Goal: Task Accomplishment & Management: Complete application form

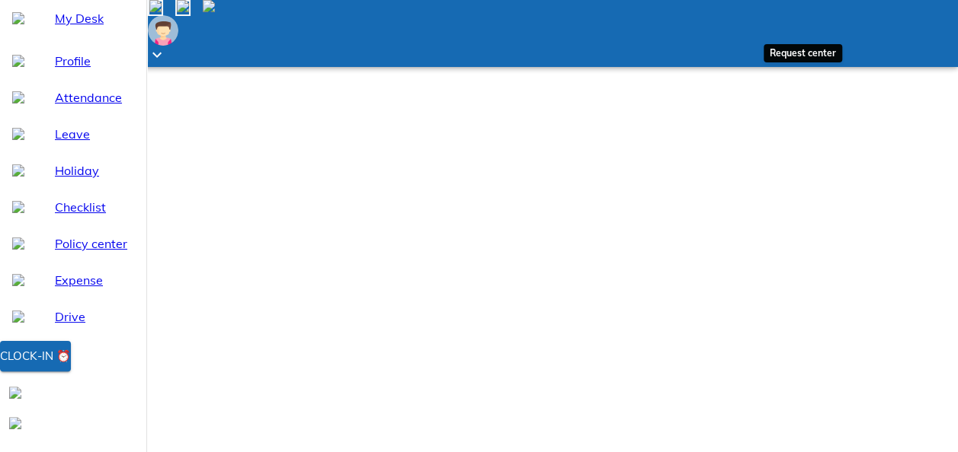
click at [189, 12] on img at bounding box center [183, 6] width 12 height 12
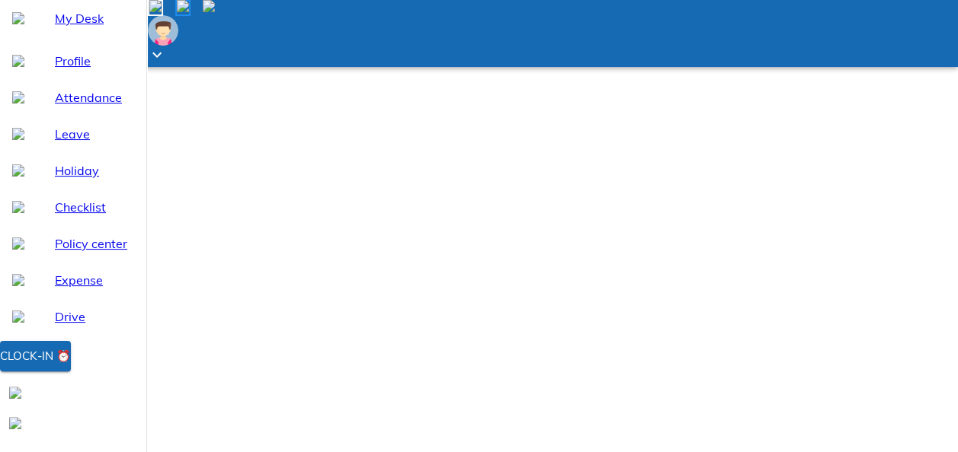
drag, startPoint x: 524, startPoint y: 258, endPoint x: 337, endPoint y: 433, distance: 256.5
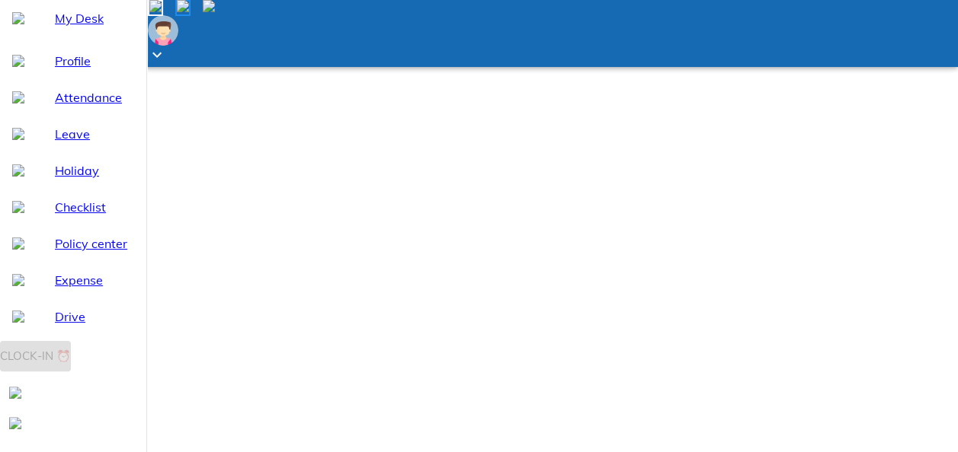
scroll to position [28, 0]
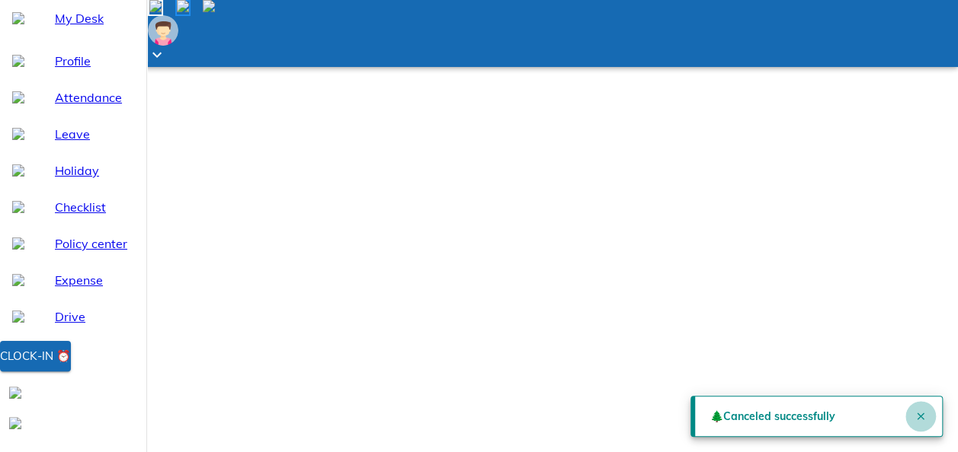
click at [913, 417] on button "Close" at bounding box center [920, 416] width 30 height 30
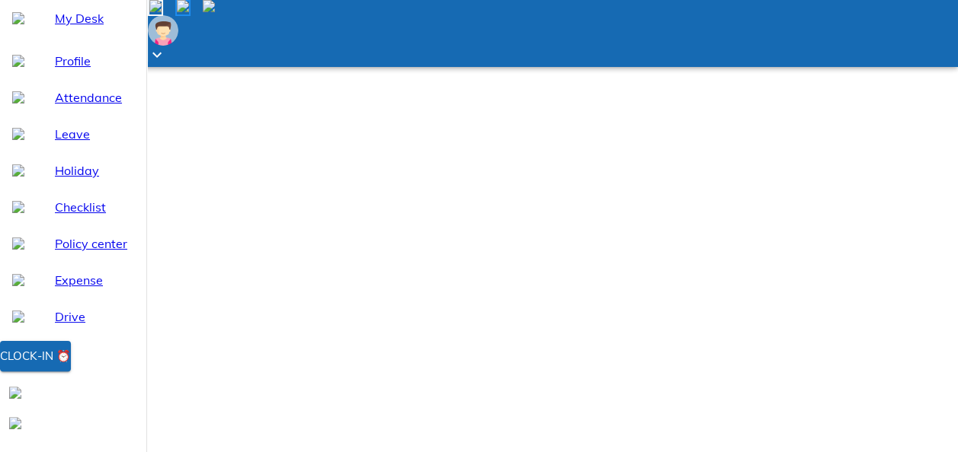
click at [56, 143] on span "Leave" at bounding box center [94, 134] width 79 height 18
select select "8"
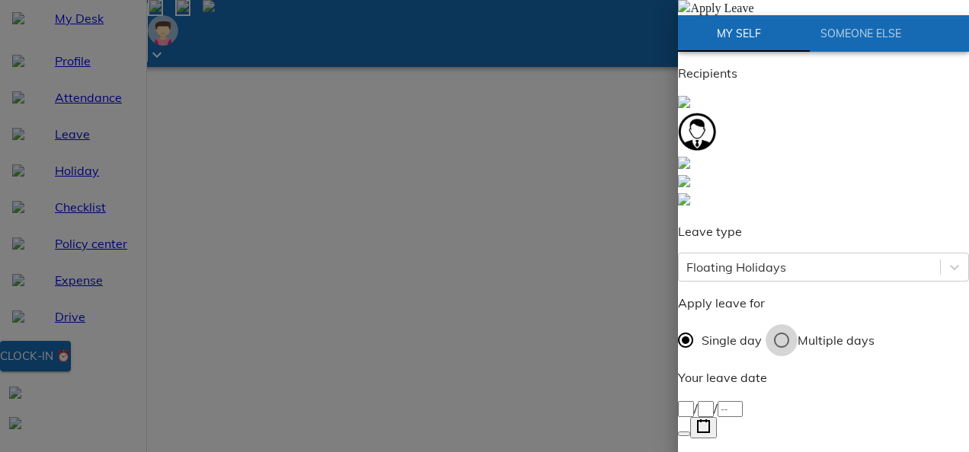
click at [786, 325] on input "Multiple days" at bounding box center [782, 341] width 32 height 32
radio input "true"
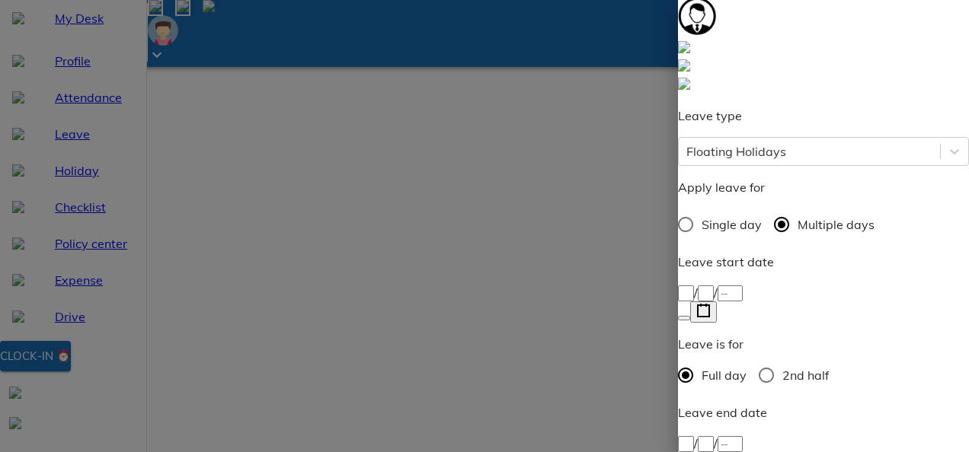
click at [711, 304] on icon "button" at bounding box center [703, 311] width 14 height 14
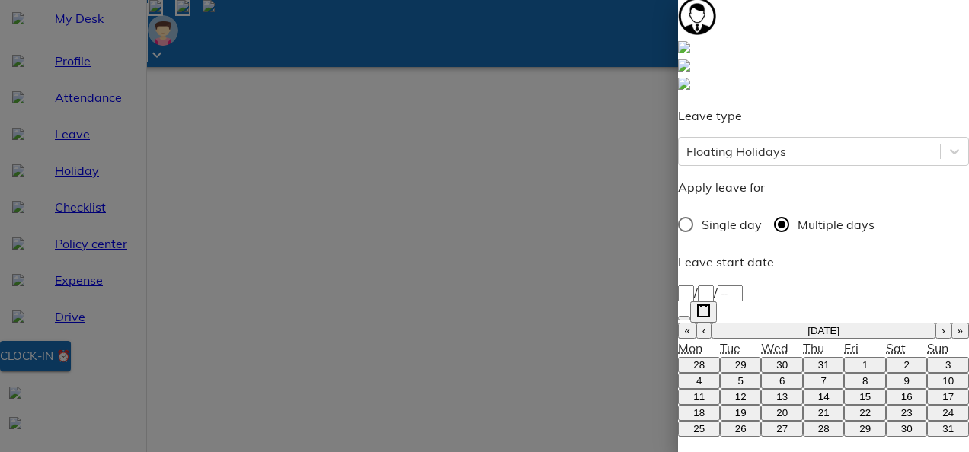
click at [935, 323] on button "›" at bounding box center [942, 331] width 15 height 16
click at [779, 360] on abbr "3" at bounding box center [781, 365] width 5 height 11
type input "[DATE]"
type input "3"
type input "9"
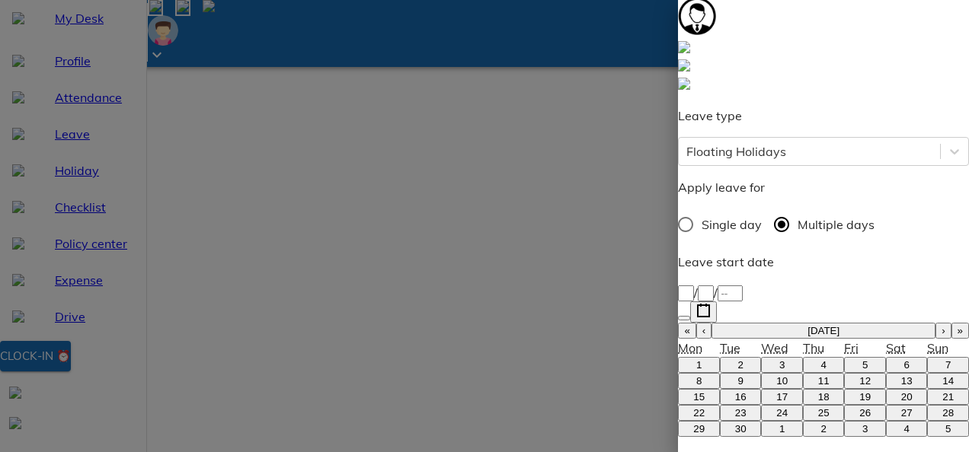
type input "2025"
type input "[DATE]"
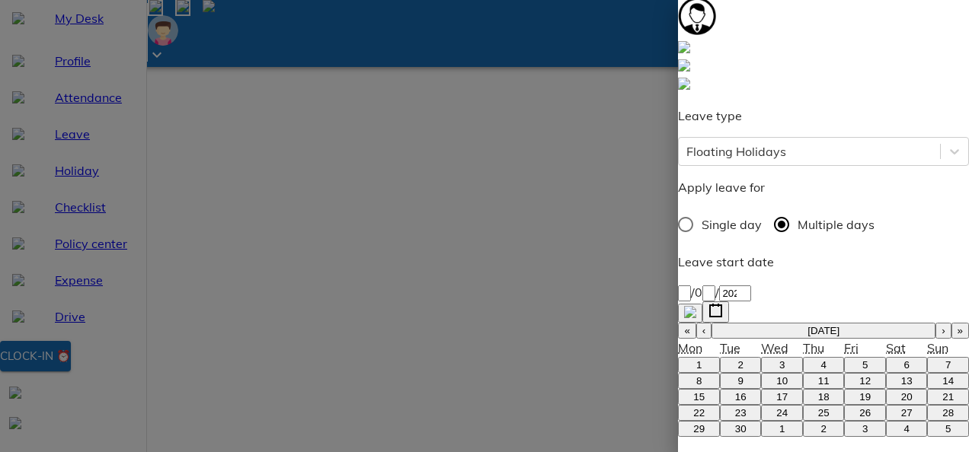
type input "4"
type input "9"
type input "2025"
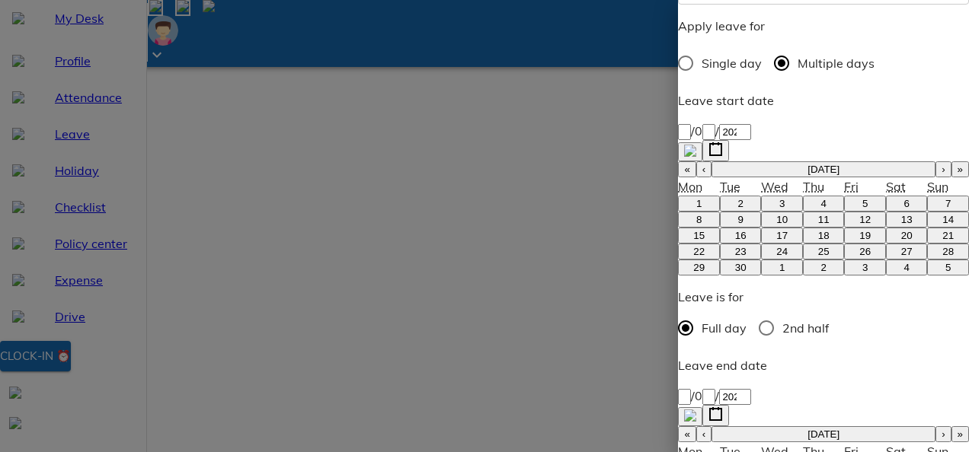
scroll to position [282, 0]
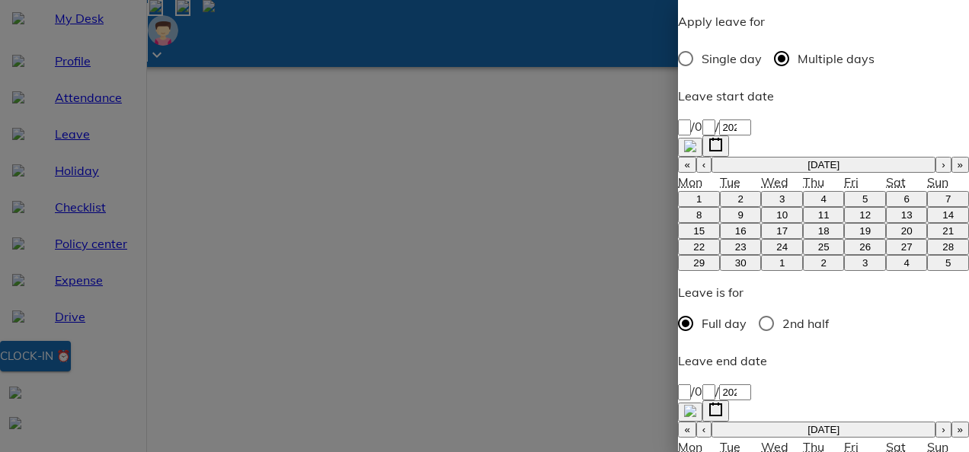
type textarea "O"
type textarea "x"
type textarea "On"
type textarea "x"
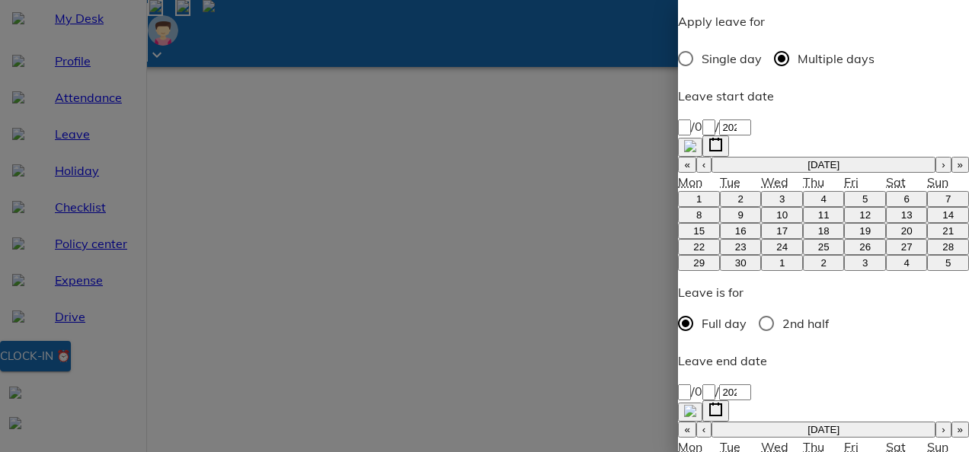
type textarea "Ona"
type textarea "x"
type textarea "[DATE]"
type textarea "x"
type textarea "[DATE]."
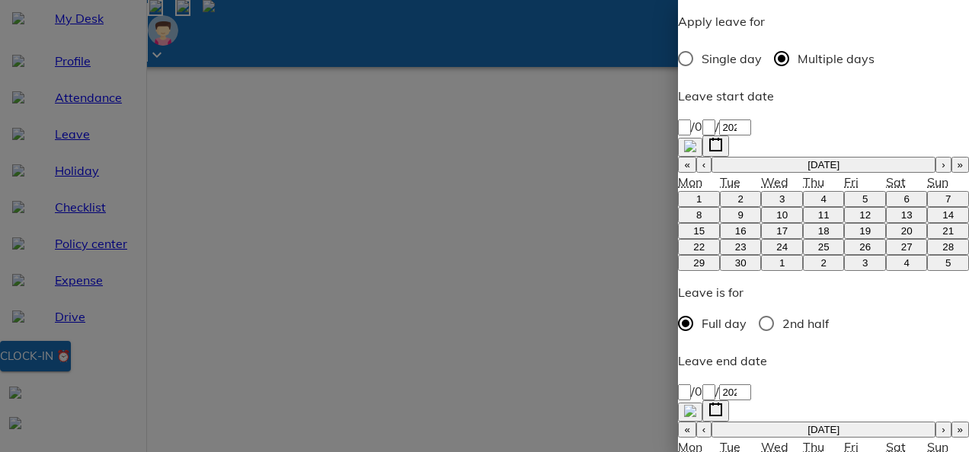
type textarea "x"
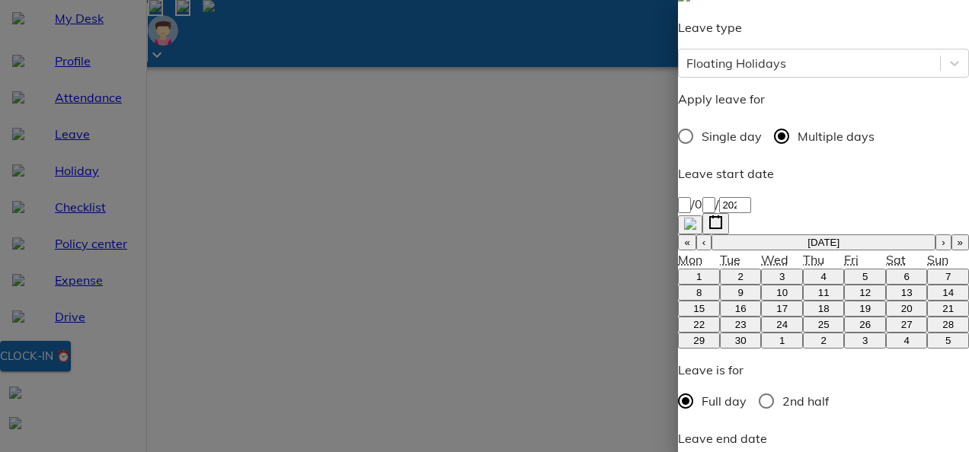
scroll to position [334, 0]
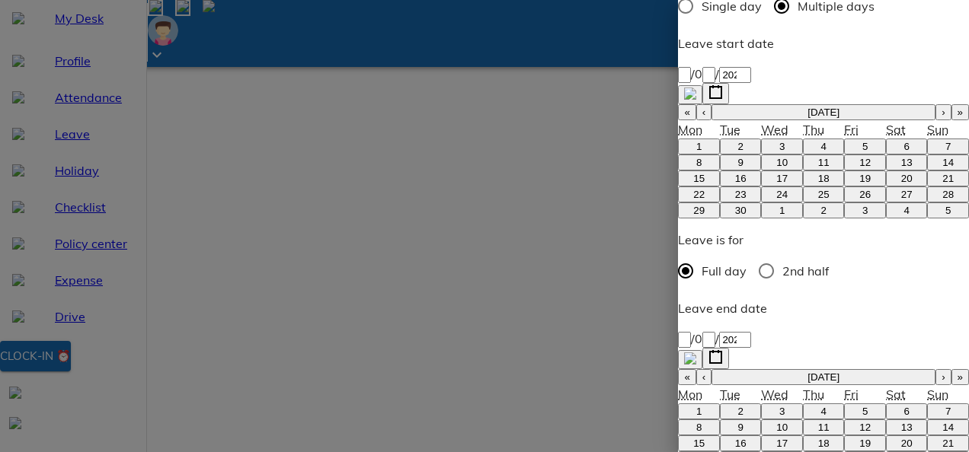
type textarea "[DATE]."
type textarea "x"
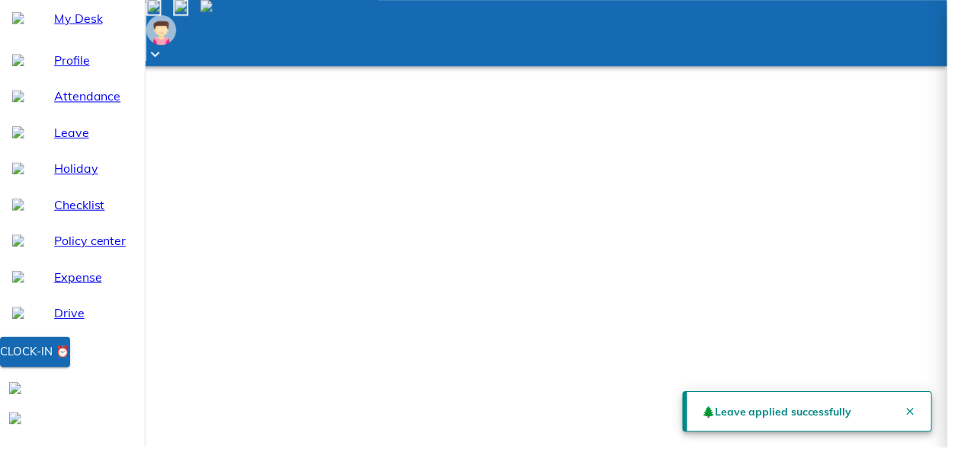
scroll to position [23, 0]
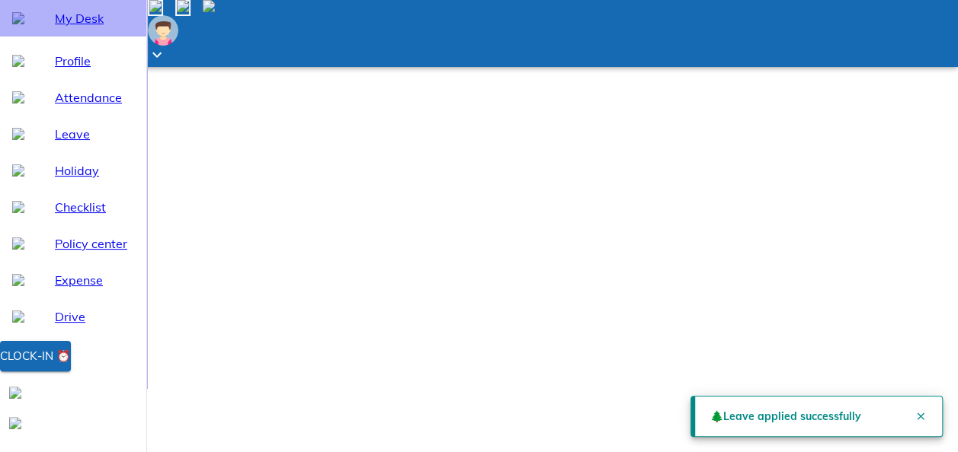
click at [61, 27] on span "My Desk" at bounding box center [94, 18] width 79 height 18
